Goal: Task Accomplishment & Management: Use online tool/utility

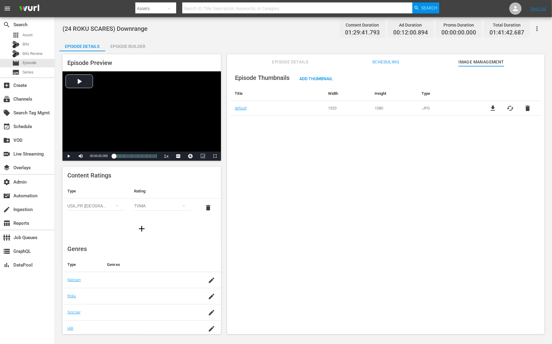
scroll to position [52, 0]
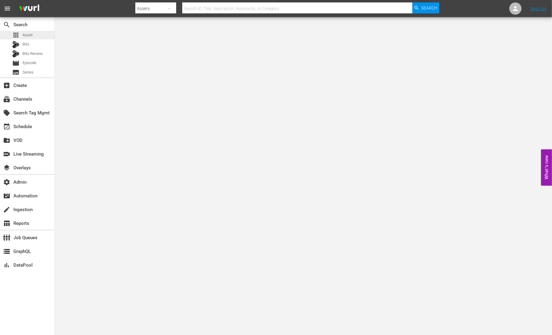
click at [40, 34] on div "apps Asset" at bounding box center [27, 35] width 55 height 9
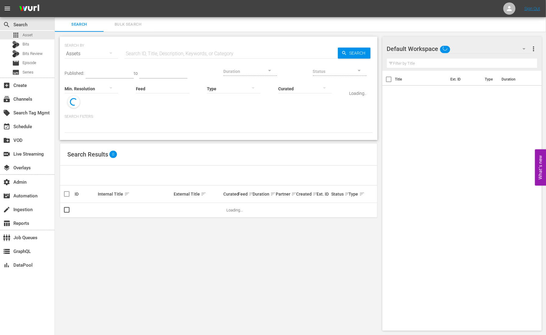
click at [174, 58] on input "text" at bounding box center [231, 53] width 214 height 15
paste input "AMCNFL0000005273TV"
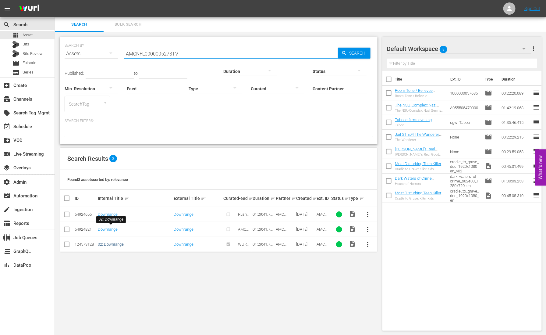
type input "AMCNFL0000005273TV"
click at [117, 242] on link "02: Downrange" at bounding box center [111, 244] width 26 height 5
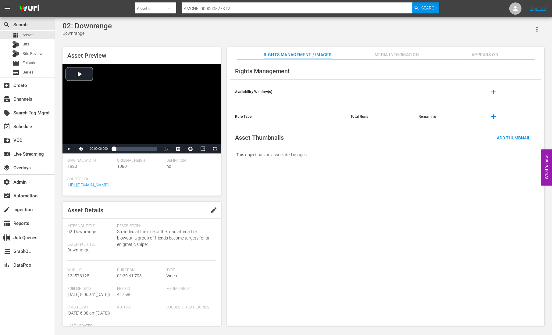
click at [412, 57] on span "Media Information" at bounding box center [397, 55] width 46 height 8
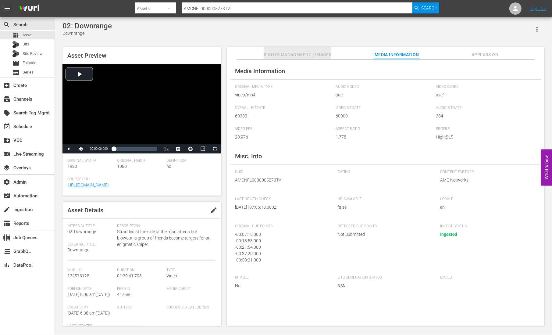
drag, startPoint x: 268, startPoint y: 52, endPoint x: 261, endPoint y: 57, distance: 8.5
click at [267, 52] on span "Rights Management / Images" at bounding box center [298, 55] width 68 height 8
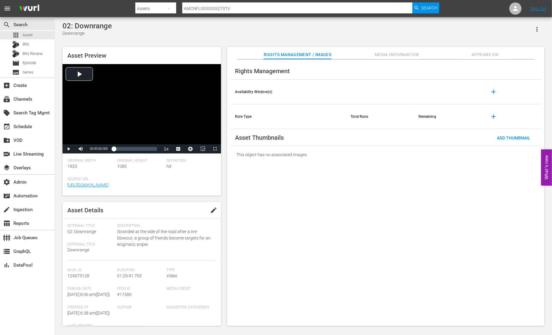
click at [334, 191] on div "Rights Management Availability Window(s) add Rule Type Total Runs Remaining add…" at bounding box center [385, 192] width 317 height 266
click at [482, 33] on div "02: Downrange Downrange" at bounding box center [303, 29] width 482 height 15
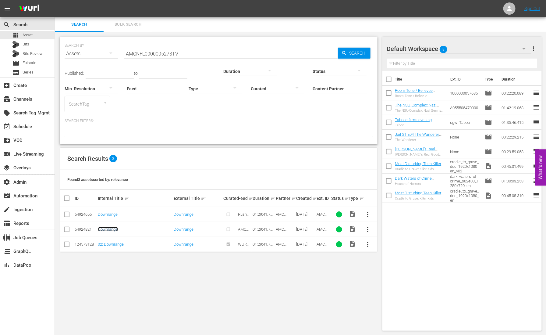
click at [113, 227] on link "Downrange" at bounding box center [108, 229] width 20 height 5
click at [114, 212] on link "Downrange" at bounding box center [108, 214] width 20 height 5
click at [105, 242] on link "02: Downrange" at bounding box center [111, 244] width 26 height 5
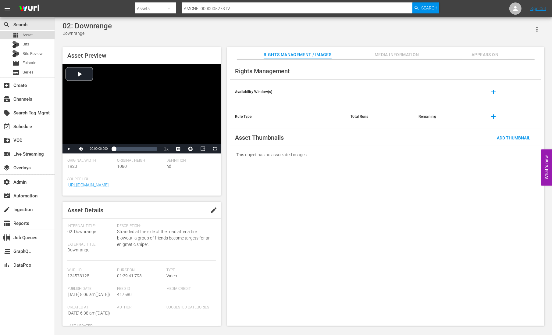
click at [31, 37] on span "Asset" at bounding box center [28, 35] width 10 height 6
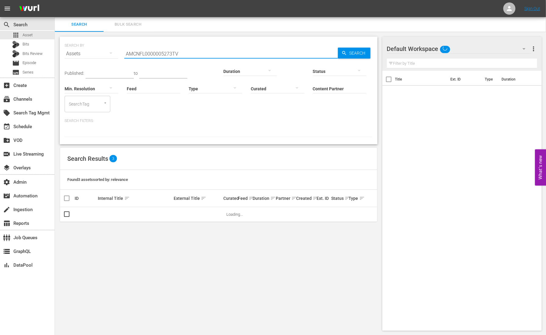
click at [194, 55] on input "AMCNFL0000005273TV" at bounding box center [231, 53] width 214 height 15
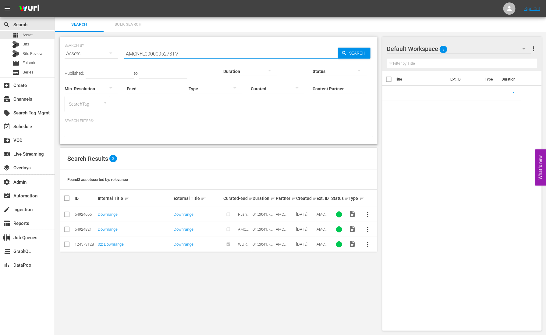
click at [194, 55] on input "AMCNFL0000005273TV" at bounding box center [231, 53] width 214 height 15
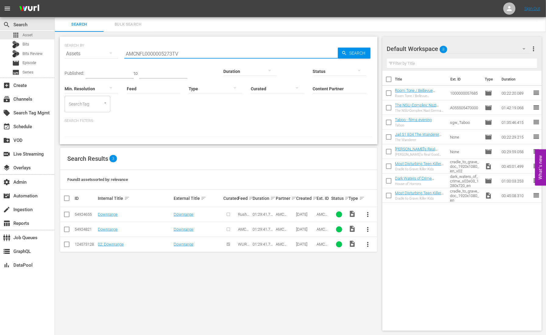
paste input "2727"
type input "AMCNFL0000002727TV"
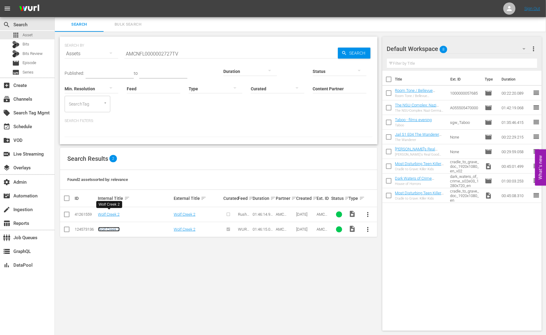
click at [103, 227] on link "Wolf Creek 2" at bounding box center [109, 229] width 22 height 5
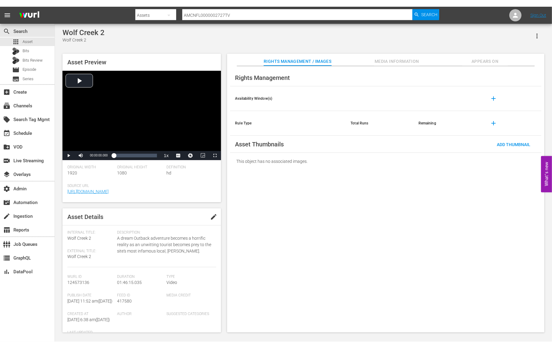
scroll to position [87, 0]
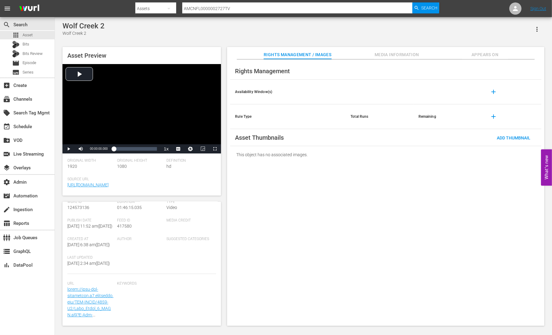
click at [292, 200] on div "Rights Management Availability Window(s) add Rule Type Total Runs Remaining add…" at bounding box center [385, 192] width 317 height 266
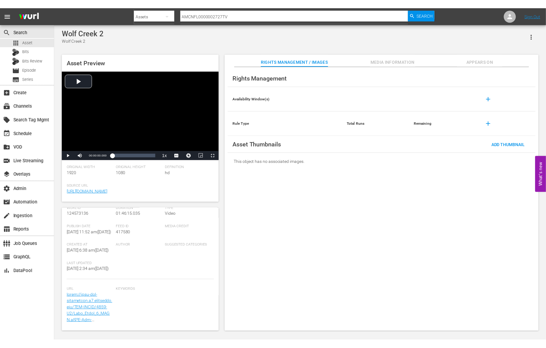
scroll to position [74, 0]
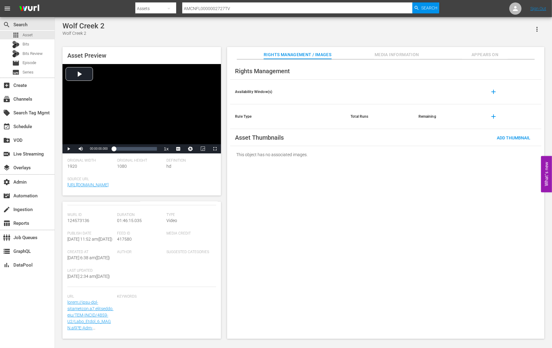
click at [184, 9] on input "AMCNFL0000002727TV" at bounding box center [297, 8] width 230 height 15
paste input "VR0000069647"
type input "AMCNVR0000069647"
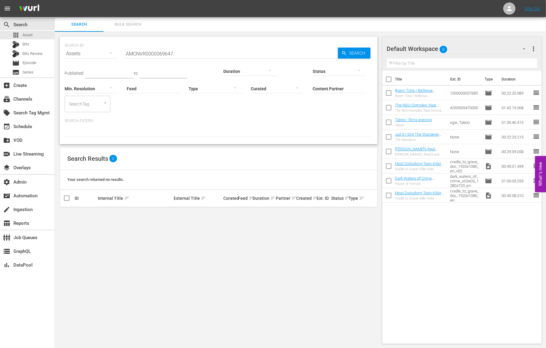
click at [174, 53] on input "AMCNVR0000069647" at bounding box center [231, 53] width 214 height 15
click at [351, 52] on span "Search" at bounding box center [358, 53] width 23 height 11
click at [30, 74] on span "Series" at bounding box center [28, 72] width 11 height 6
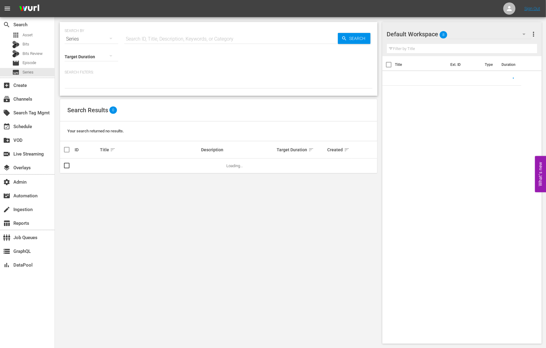
click at [162, 32] on input "text" at bounding box center [231, 39] width 214 height 15
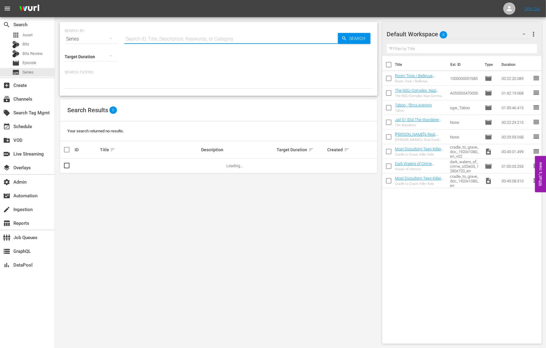
paste input "AMCNVR0000069647"
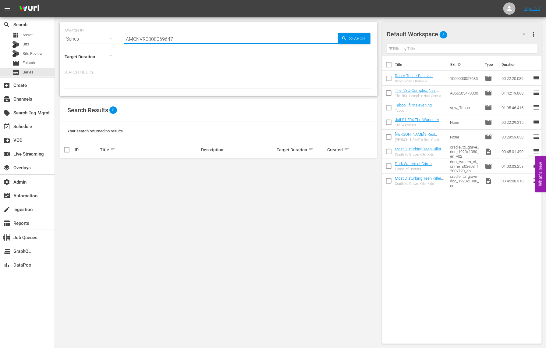
type input "AMCNVR0000069647"
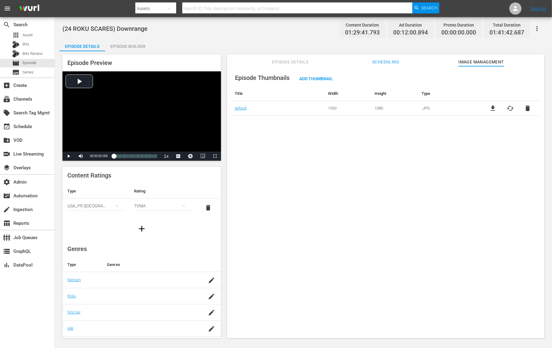
scroll to position [50, 0]
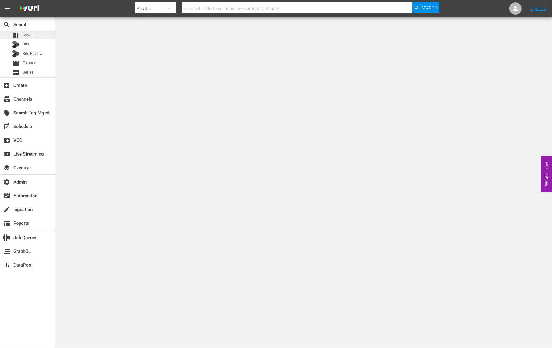
click at [31, 36] on span "Asset" at bounding box center [28, 35] width 10 height 6
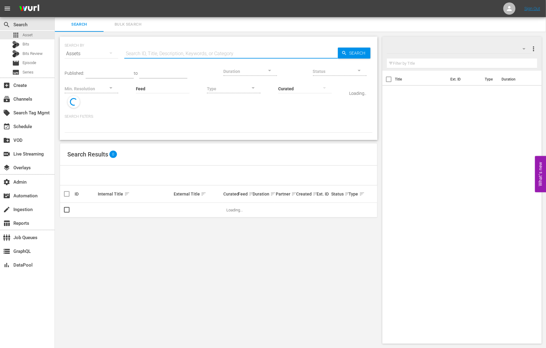
click at [196, 51] on input "text" at bounding box center [231, 53] width 214 height 15
paste input "216394"
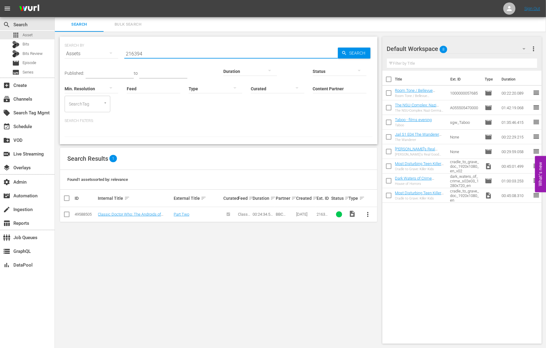
type input "216394"
click at [161, 217] on div "SEARCH BY Search By Assets Search ID, Title, Description, Keywords, or Category…" at bounding box center [219, 190] width 328 height 317
click at [83, 212] on div "49588505" at bounding box center [86, 214] width 22 height 5
copy div "49588505"
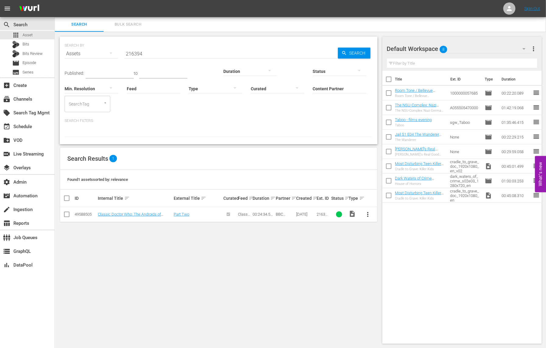
click at [201, 216] on div "SEARCH BY Search By Assets Search ID, Title, Description, Keywords, or Category…" at bounding box center [219, 190] width 328 height 317
click at [106, 212] on link "Classic Doctor Who: The Androids of Tara - Episode 2 (S1E2)" at bounding box center [129, 216] width 63 height 9
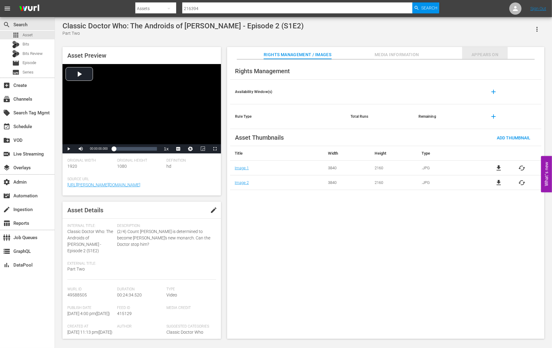
click at [470, 53] on span "Appears On" at bounding box center [485, 55] width 46 height 8
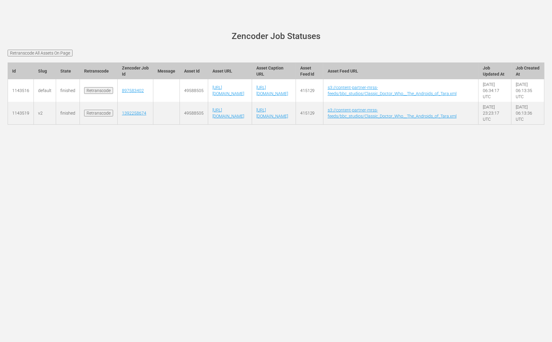
click at [42, 53] on input "Retranscode All Assets On Page" at bounding box center [40, 53] width 65 height 7
click at [215, 236] on div "[PERSON_NAME][DOMAIN_NAME] site status Zencoder Job Statuses Retranscode All As…" at bounding box center [276, 171] width 552 height 342
click at [72, 25] on main "[PERSON_NAME][DOMAIN_NAME] site status Zencoder Job Statuses Retranscode All As…" at bounding box center [276, 81] width 552 height 129
click at [64, 53] on input "Retranscode All Assets On Page" at bounding box center [40, 53] width 65 height 7
